Goal: Information Seeking & Learning: Learn about a topic

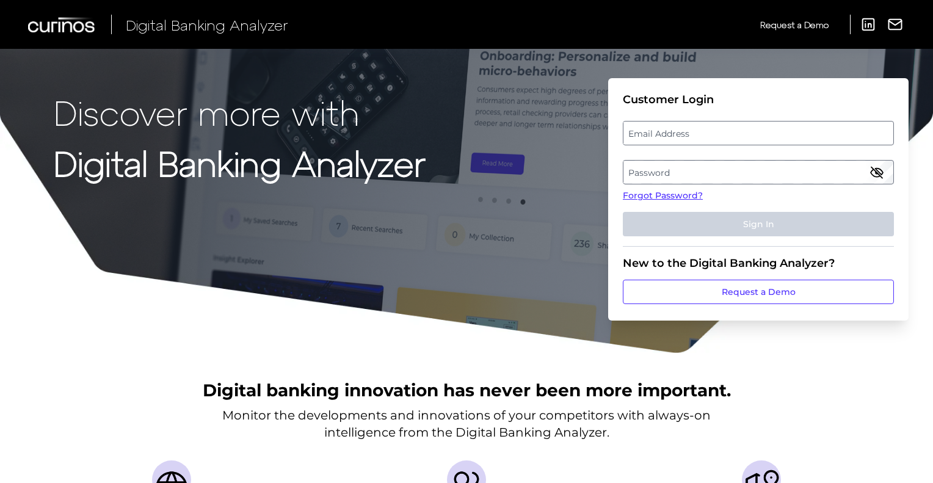
click at [702, 127] on label "Email Address" at bounding box center [758, 133] width 269 height 22
click at [702, 127] on input "email" at bounding box center [758, 133] width 271 height 24
type input "[PERSON_NAME][EMAIL_ADDRESS][PERSON_NAME][DOMAIN_NAME]"
click at [721, 168] on label "Password" at bounding box center [758, 172] width 269 height 22
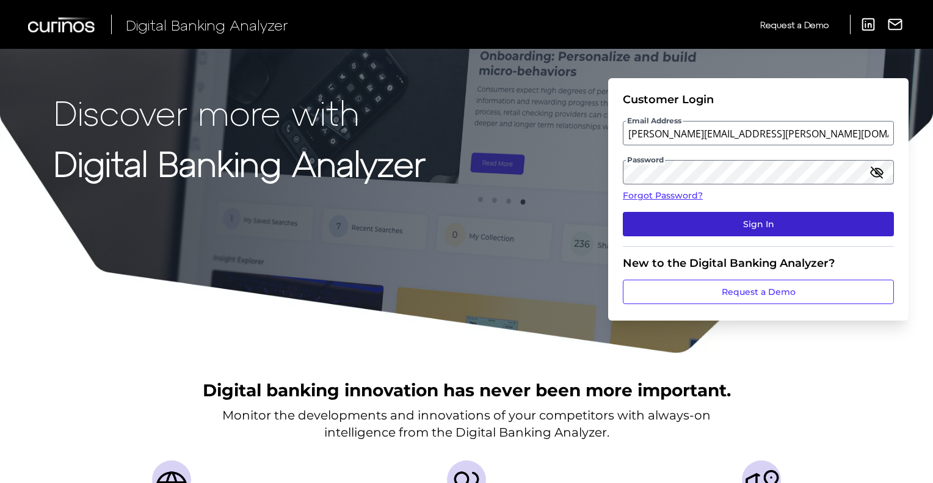
click at [755, 225] on button "Sign In" at bounding box center [758, 224] width 271 height 24
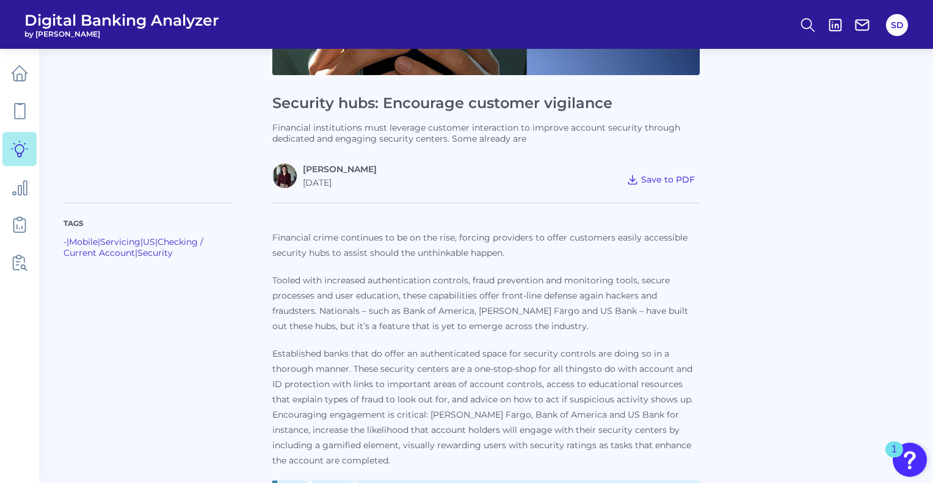
scroll to position [274, 0]
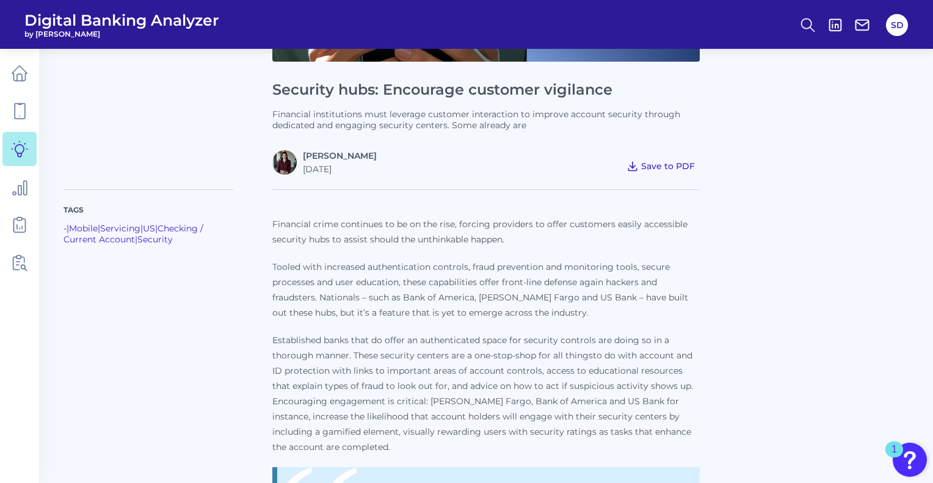
click at [649, 162] on span "Save to PDF" at bounding box center [668, 166] width 54 height 11
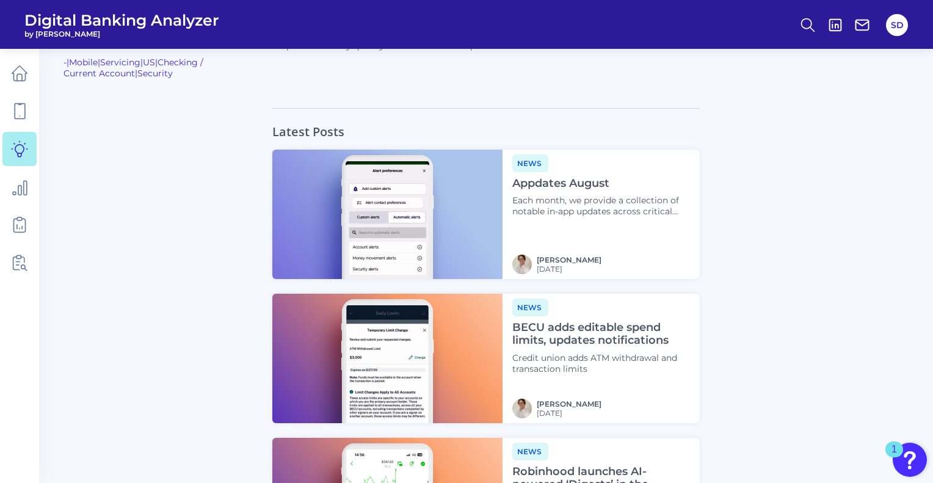
scroll to position [3914, 0]
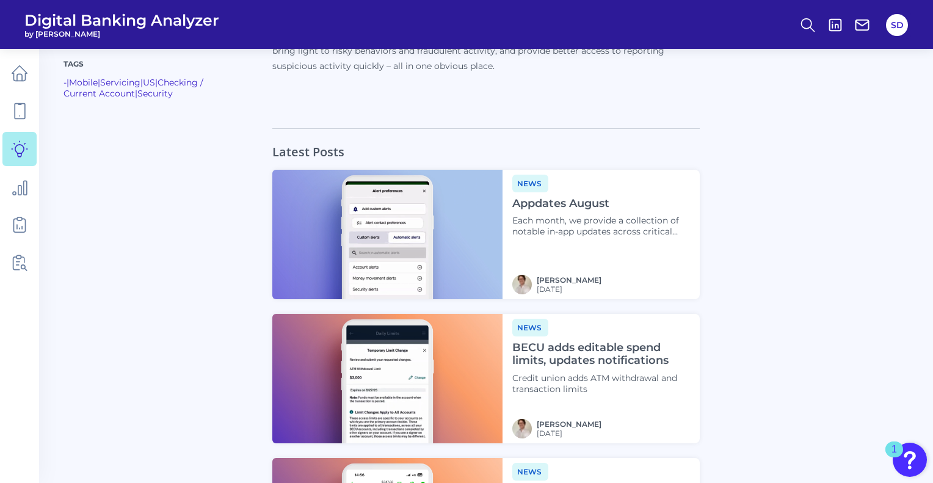
click at [147, 481] on div at bounding box center [168, 357] width 209 height 459
click at [103, 397] on div at bounding box center [168, 357] width 209 height 459
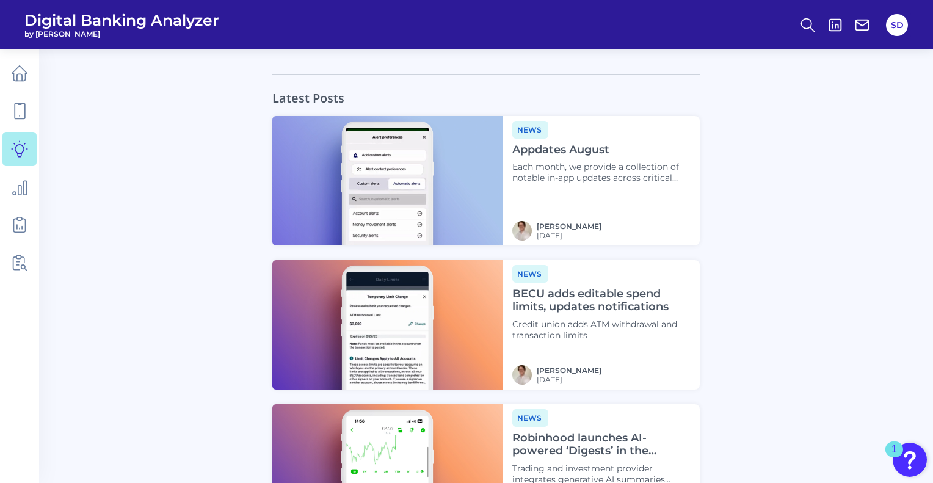
scroll to position [4035, 0]
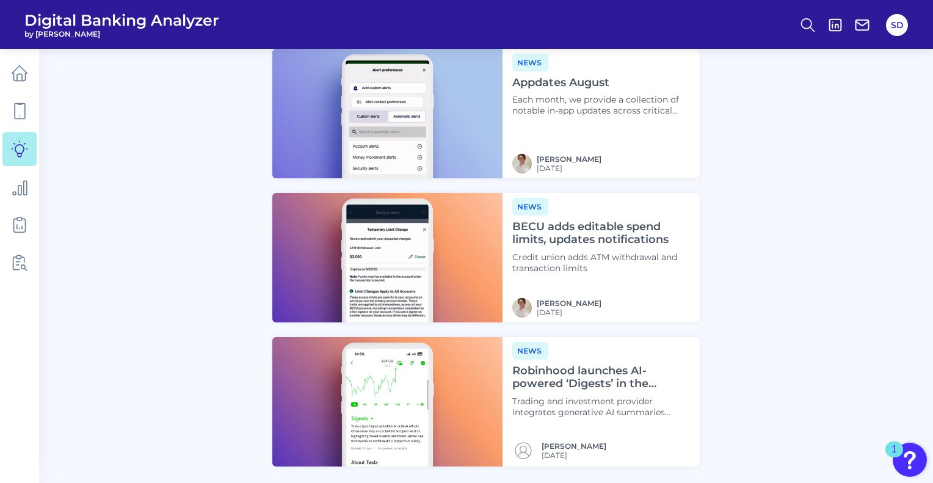
click at [579, 365] on h4 "Robinhood launches AI-powered ‘Digests’ in the [GEOGRAPHIC_DATA]" at bounding box center [601, 378] width 178 height 26
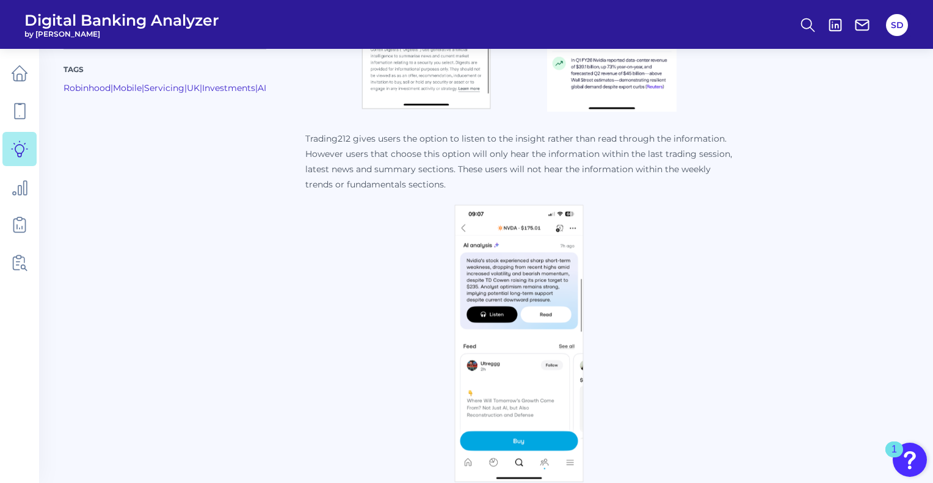
scroll to position [1833, 0]
click at [27, 421] on nav at bounding box center [19, 266] width 39 height 434
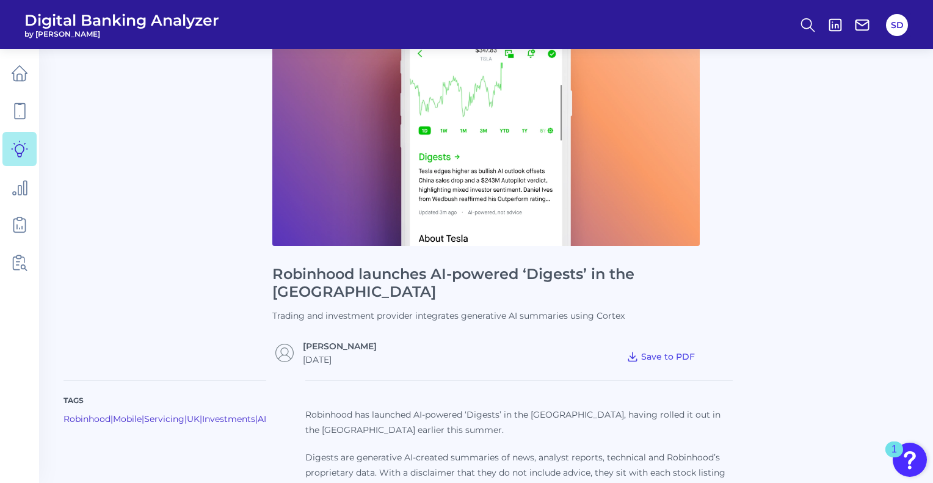
scroll to position [35, 0]
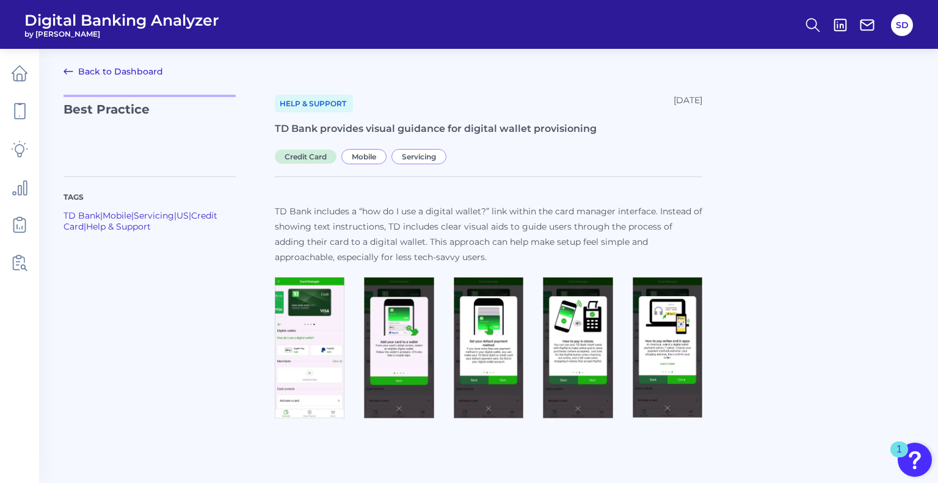
click at [760, 271] on div "Tags TD Bank | Mobile | Servicing | US | Credit Card | Help & Support TD Bank i…" at bounding box center [489, 293] width 850 height 262
click at [614, 279] on div at bounding box center [489, 348] width 428 height 142
click at [359, 131] on h1 "TD Bank provides visual guidance for digital wallet provisioning" at bounding box center [489, 129] width 428 height 14
